Goal: Task Accomplishment & Management: Complete application form

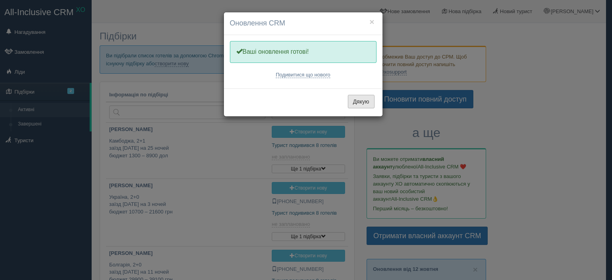
click at [368, 106] on button "Дякую" at bounding box center [361, 102] width 27 height 14
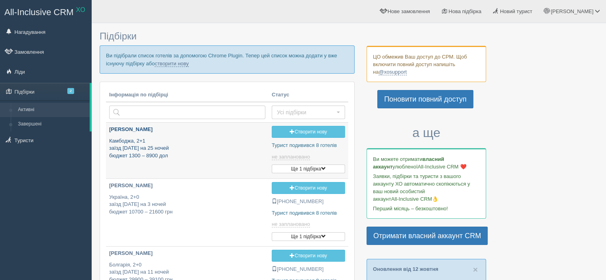
type input "2025-10-14 13:10"
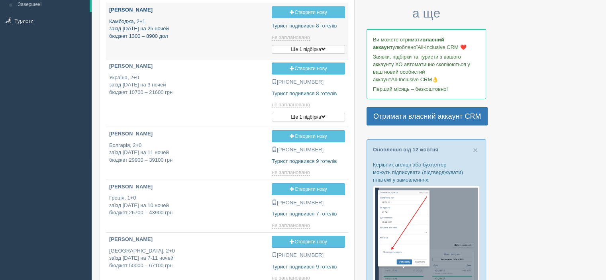
type input "2025-10-14 14:00"
type input "2025-10-14 16:30"
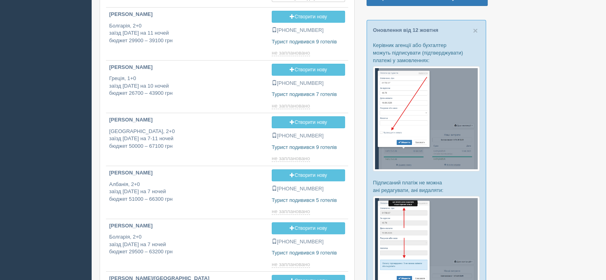
scroll to position [398, 0]
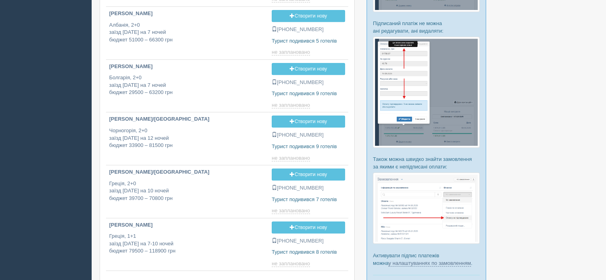
type input "2025-10-14 14:15"
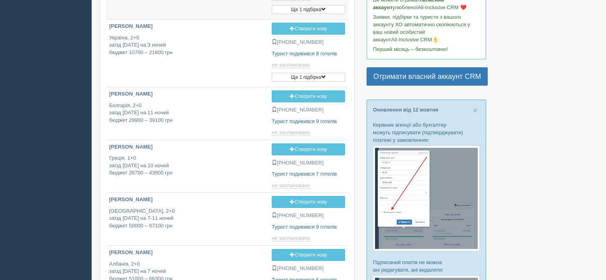
scroll to position [0, 0]
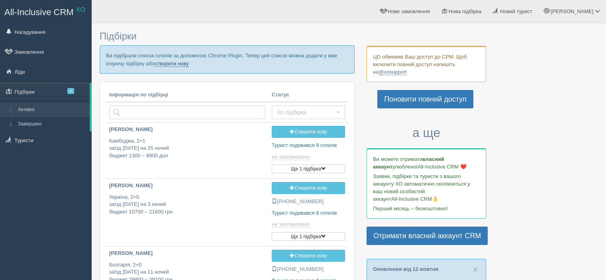
click at [176, 62] on link "створити нову" at bounding box center [172, 64] width 34 height 6
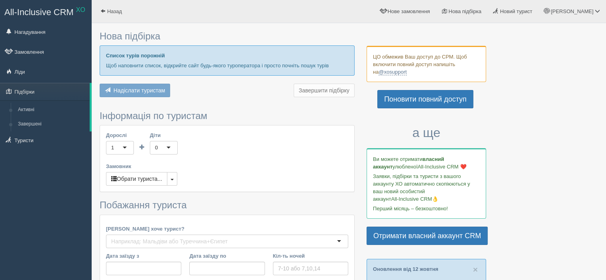
type input "10"
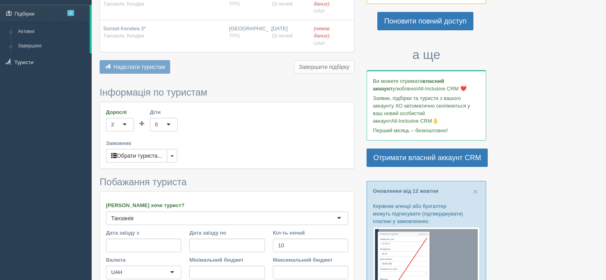
scroll to position [80, 0]
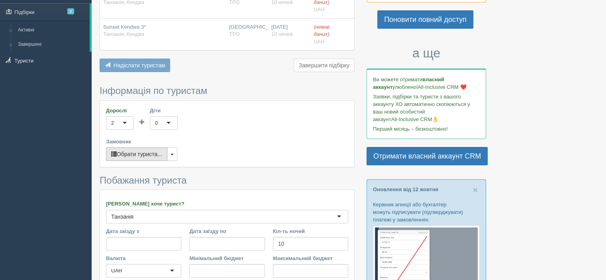
click at [155, 156] on button "Обрати туриста..." at bounding box center [136, 154] width 61 height 14
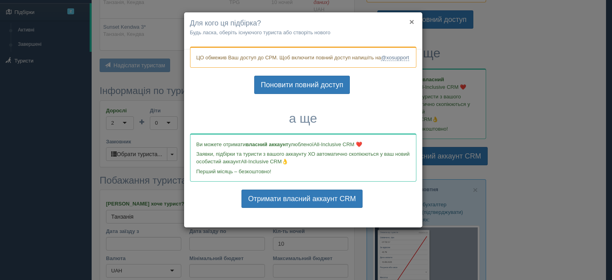
click at [411, 19] on button "×" at bounding box center [411, 22] width 5 height 8
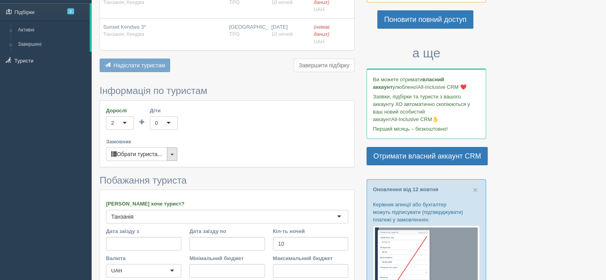
click at [174, 151] on button "button" at bounding box center [172, 154] width 10 height 14
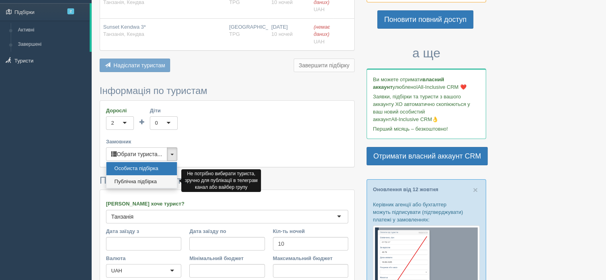
click at [157, 179] on link "Публічна підбірка" at bounding box center [141, 181] width 70 height 13
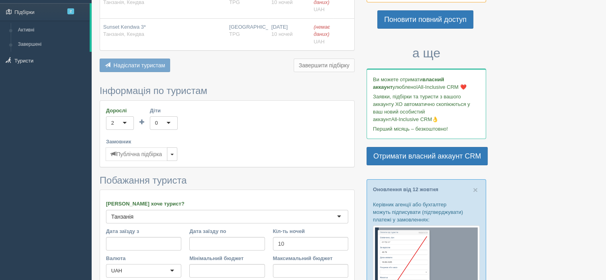
click at [248, 138] on label "Замовник" at bounding box center [227, 142] width 242 height 8
click at [143, 57] on div "Готель Виліт Заселення Ціна Sunset Kendwa 3* Танзанія, Кендва Варшава TPG 23.11…" at bounding box center [227, 20] width 255 height 108
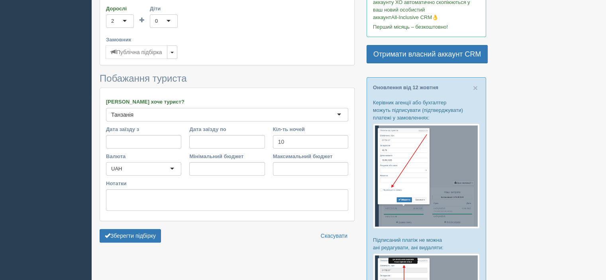
scroll to position [199, 0]
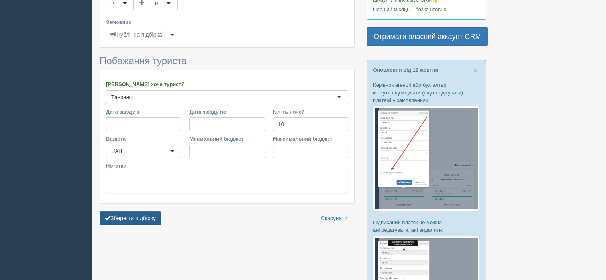
click at [146, 217] on button "Зберегти підбірку" at bounding box center [130, 218] width 61 height 14
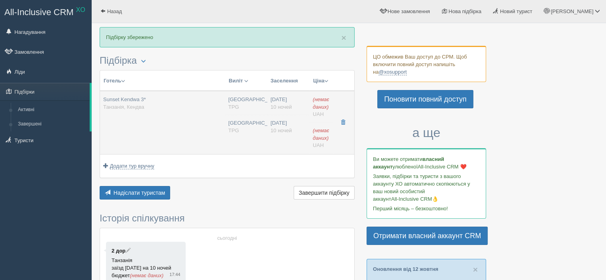
click at [286, 103] on div "[DATE] 10 ночей" at bounding box center [288, 103] width 36 height 15
type input "Sunset Kendwa 3*"
type input "Танзанія"
type input "[PERSON_NAME]"
type input "[GEOGRAPHIC_DATA]"
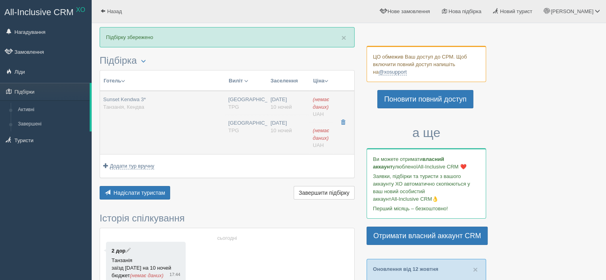
type input "Занзібар"
type input "09:55"
type input "22:15"
type input "23:20"
type input "07:45"
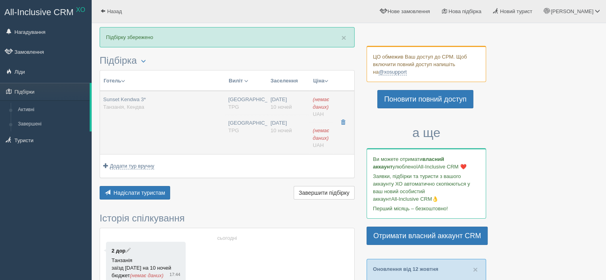
type input "10"
type input "Dbl (Apartment), 2 Adults"
type input "BB"
type input "TPG"
type input "[URL][DOMAIN_NAME]"
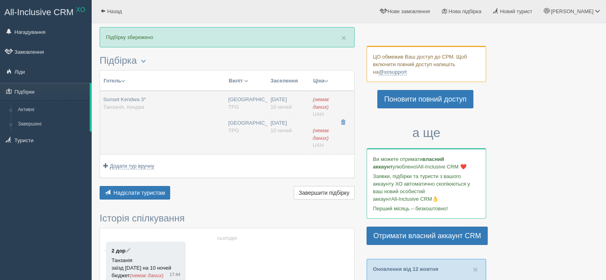
type input "[GEOGRAPHIC_DATA]"
type input "Занзібар"
type input "09:55"
type input "22:15"
type input "23:20"
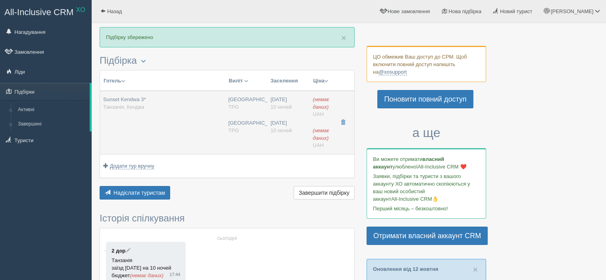
type input "07:45"
type input "10"
type input "Dbl (Apartment), 2 Adults"
type input "HB"
type input "TPG"
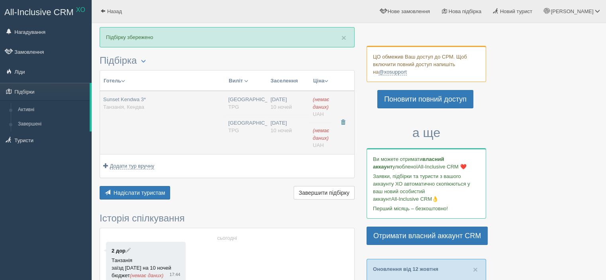
type input "[URL][DOMAIN_NAME]"
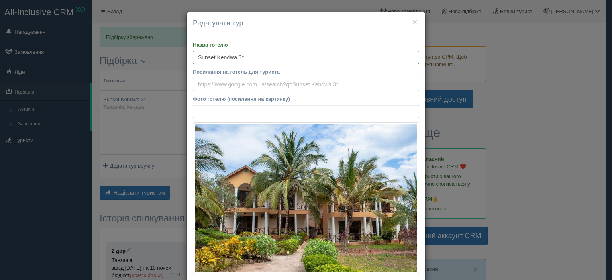
click at [249, 82] on input "Посилання на готель для туриста" at bounding box center [306, 85] width 226 height 14
paste input "[URL][DOMAIN_NAME]"
type input "[URL][DOMAIN_NAME]"
click at [382, 97] on label "Фото готелю (посилання на картинку)" at bounding box center [306, 99] width 226 height 8
click at [382, 105] on input "Фото готелю (посилання на картинку)" at bounding box center [306, 112] width 226 height 14
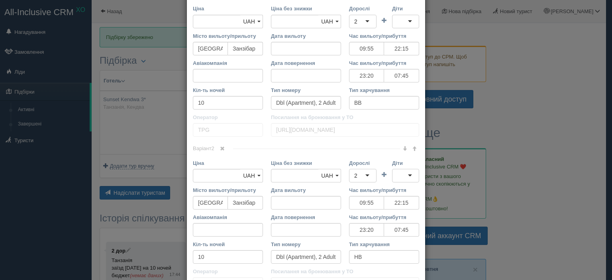
scroll to position [159, 0]
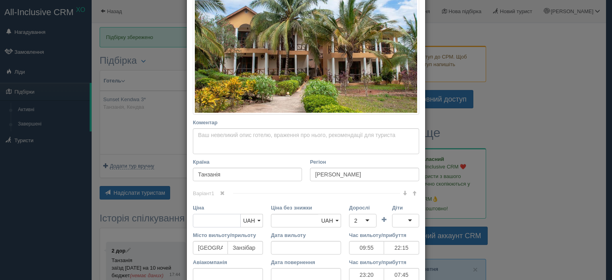
click at [217, 218] on input "Ціна" at bounding box center [217, 221] width 48 height 14
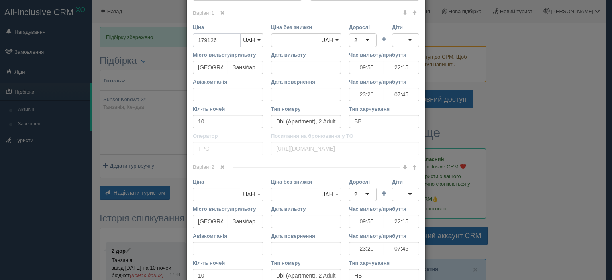
scroll to position [358, 0]
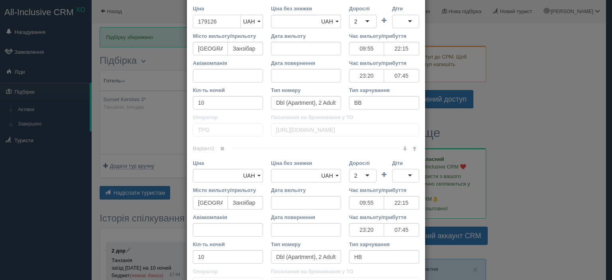
type input "179126"
click at [224, 178] on input "Ціна" at bounding box center [217, 176] width 48 height 14
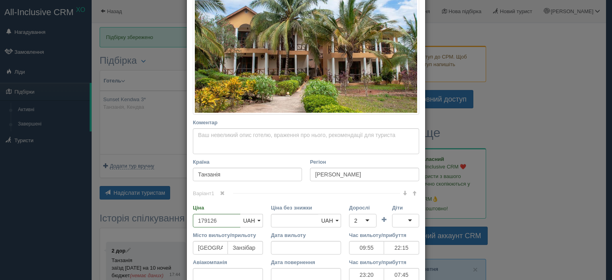
type input "205179"
click at [269, 150] on textarea "Коментар Основний опис Додатковий опис Закріпити Збережено Необхідно вказати на…" at bounding box center [306, 141] width 226 height 26
drag, startPoint x: 193, startPoint y: 129, endPoint x: 216, endPoint y: 136, distance: 24.6
paste textarea "Додатково сплачується віза в аеропорту 50$/ос. готівкою, без решти. Додаткова (…"
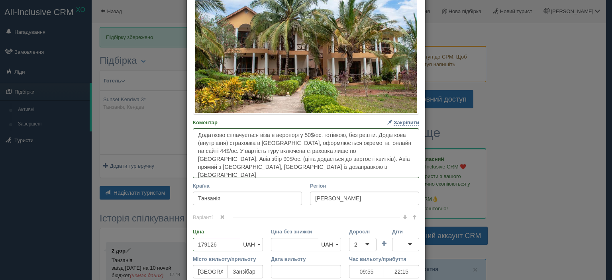
drag, startPoint x: 341, startPoint y: 158, endPoint x: 363, endPoint y: 158, distance: 21.9
click at [363, 158] on textarea "Додатково сплачується віза в аеропорту 50$/ос. готівкою, без решти. Додаткова (…" at bounding box center [306, 153] width 226 height 50
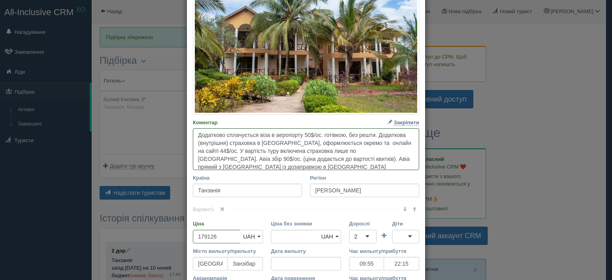
click at [403, 156] on textarea "Додатково сплачується віза в аеропорту 50$/ос. готівкою, без решти. Додаткова (…" at bounding box center [306, 149] width 226 height 42
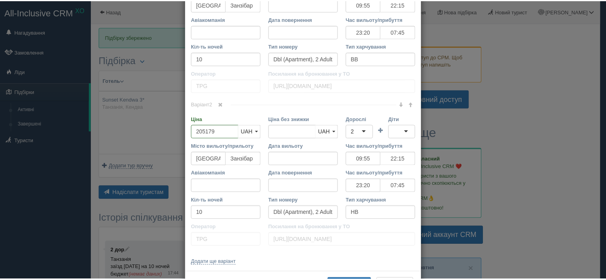
scroll to position [458, 0]
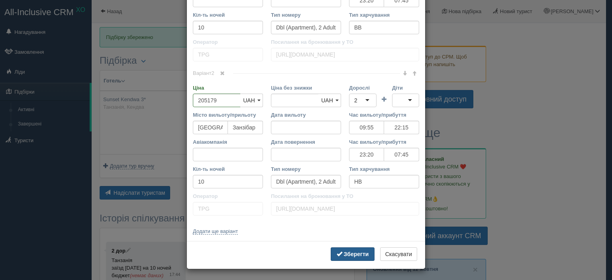
type textarea "Додатково сплачується віза в аеропорту 50$/ос. готівкою, без решти. Додаткова (…"
click at [344, 249] on button "Зберегти" at bounding box center [353, 254] width 44 height 14
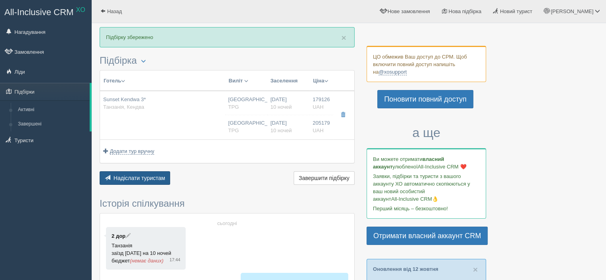
click at [150, 177] on span "Надіслати туристам" at bounding box center [140, 178] width 52 height 6
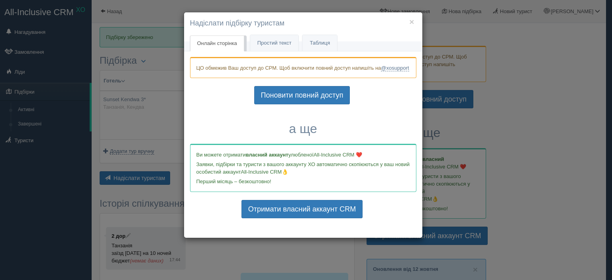
click at [215, 39] on link "Онлайн сторінка Онлайн" at bounding box center [217, 43] width 54 height 16
click at [410, 23] on button "×" at bounding box center [411, 22] width 5 height 8
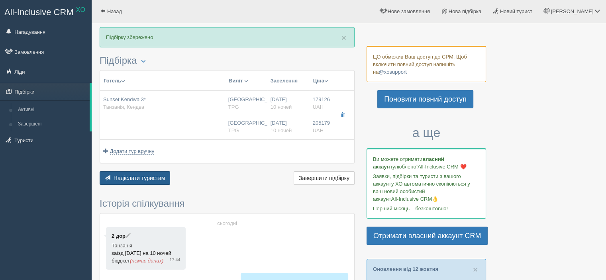
click at [136, 175] on span "Надіслати туристам" at bounding box center [140, 178] width 52 height 6
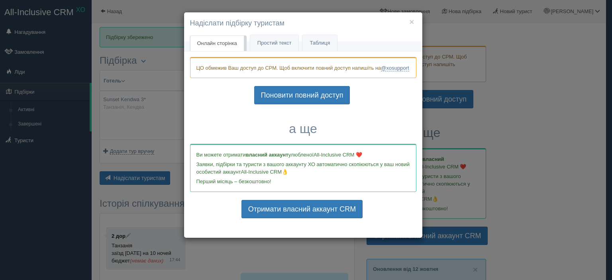
click at [414, 22] on h4 "Надіслати підбірку туристам" at bounding box center [303, 23] width 226 height 10
click at [415, 21] on h4 "Надіслати підбірку туристам" at bounding box center [303, 23] width 226 height 10
click at [409, 21] on button "×" at bounding box center [411, 22] width 5 height 8
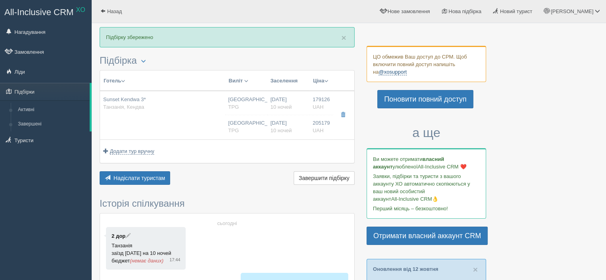
click at [381, 73] on link "@xosupport" at bounding box center [392, 72] width 28 height 6
drag, startPoint x: 486, startPoint y: 137, endPoint x: 601, endPoint y: 138, distance: 115.1
